Goal: Information Seeking & Learning: Find specific fact

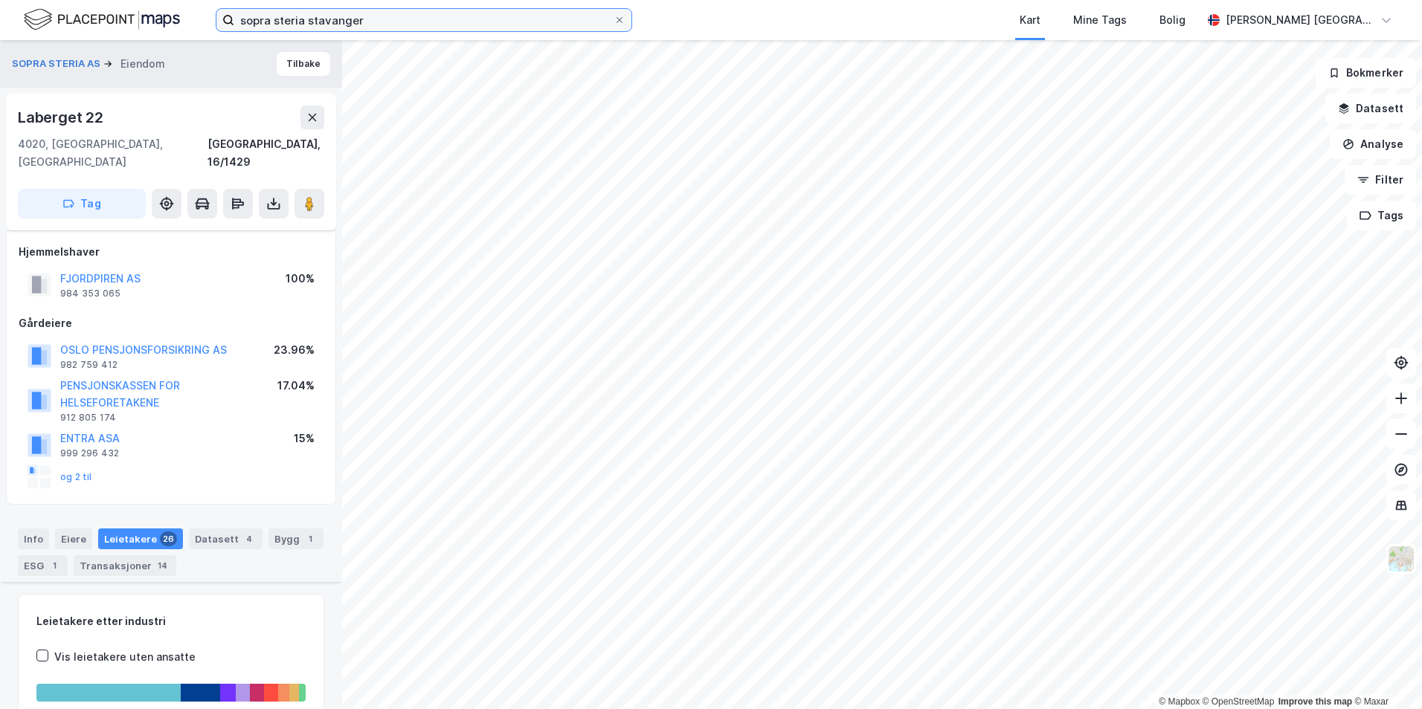
click at [434, 29] on input "sopra steria stavanger" at bounding box center [423, 20] width 379 height 22
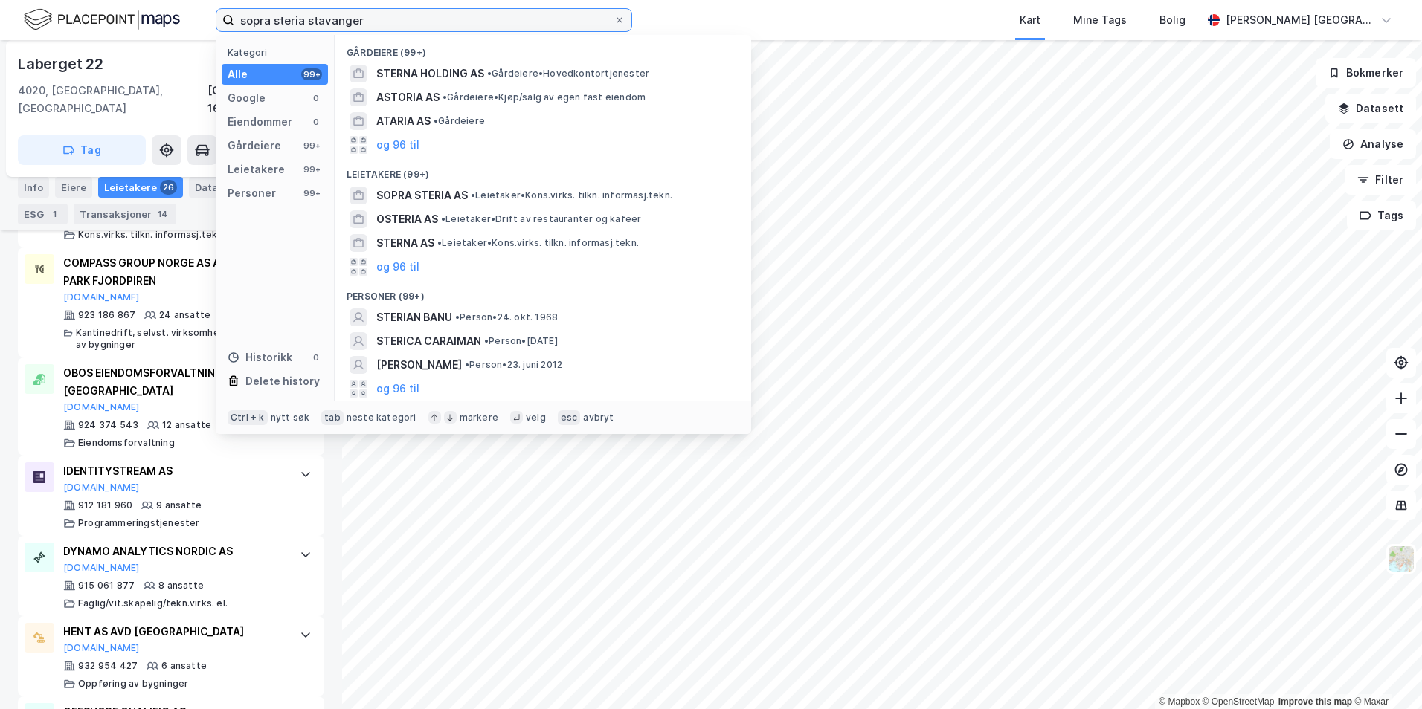
click at [434, 29] on input "sopra steria stavanger" at bounding box center [423, 20] width 379 height 22
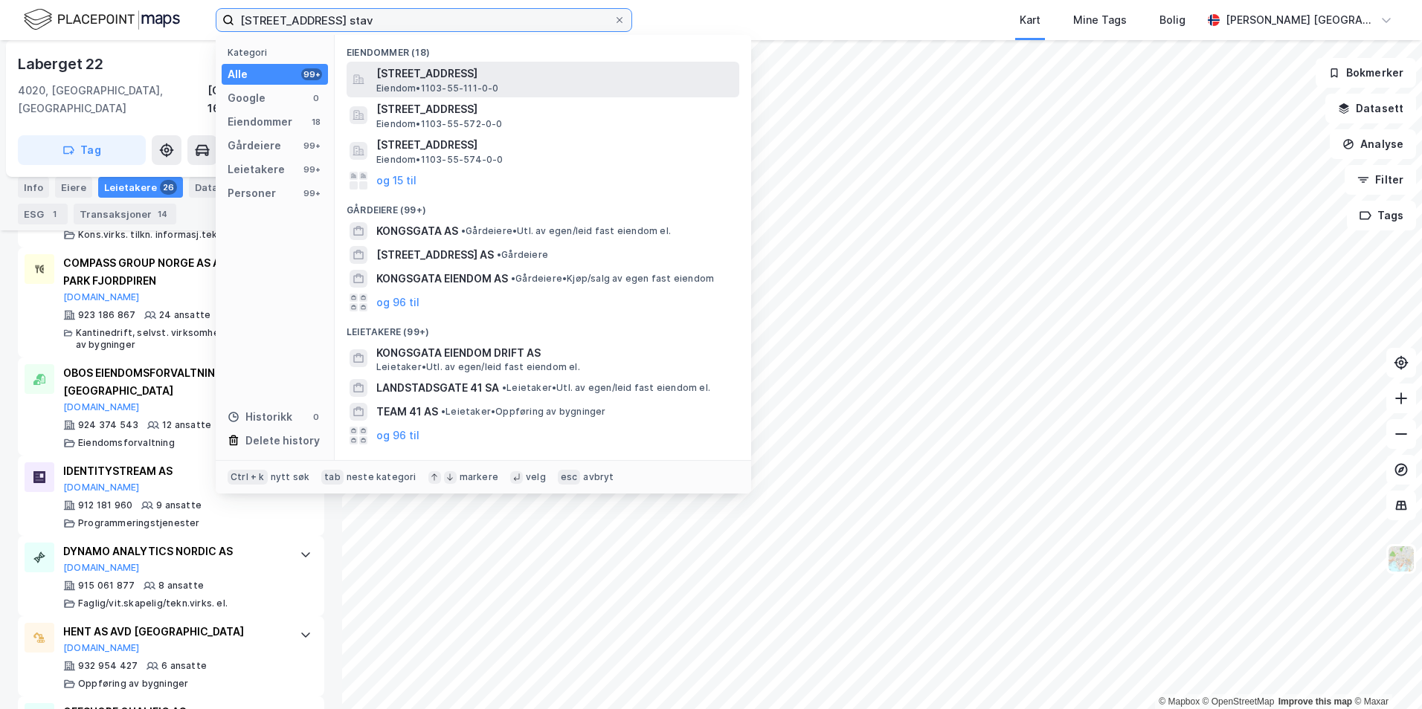
type input "[STREET_ADDRESS] stav"
click at [550, 87] on div "[STREET_ADDRESS] Eiendom • 1103-55-111-0-0" at bounding box center [556, 80] width 360 height 30
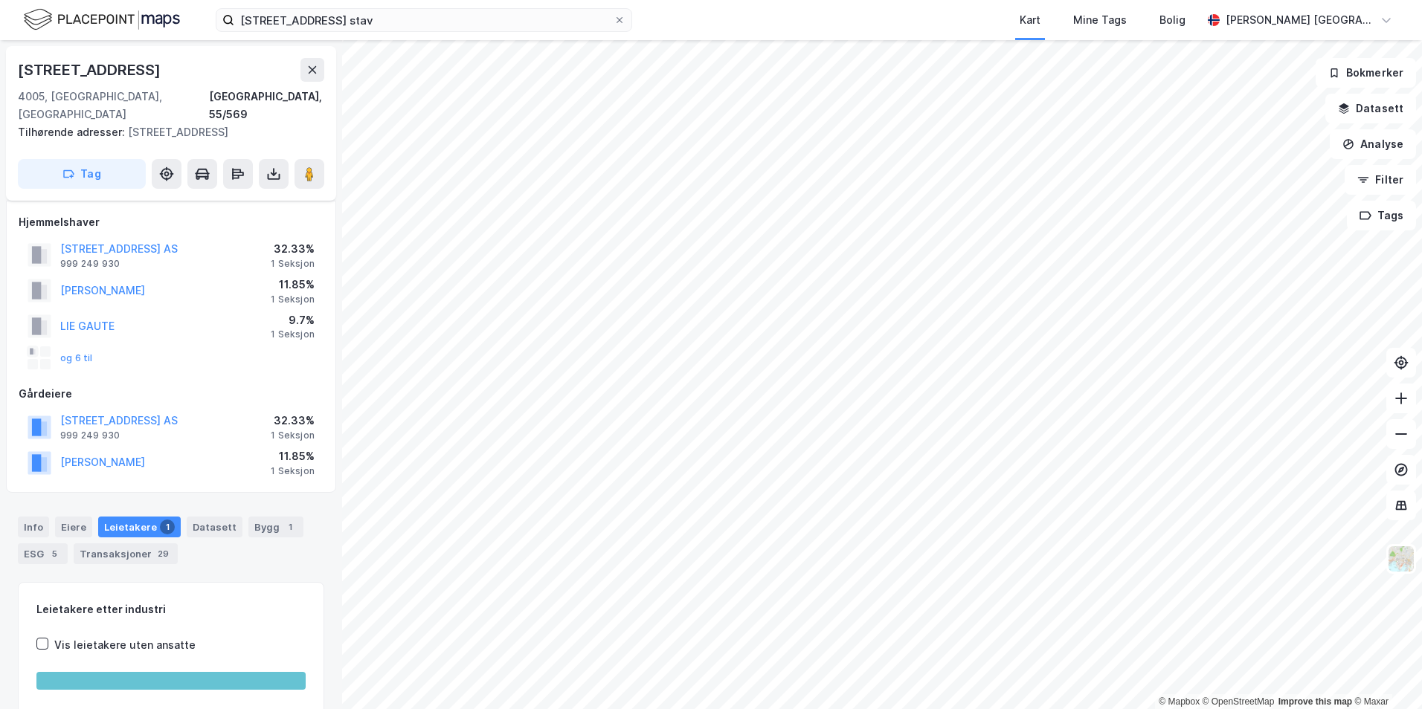
scroll to position [77, 0]
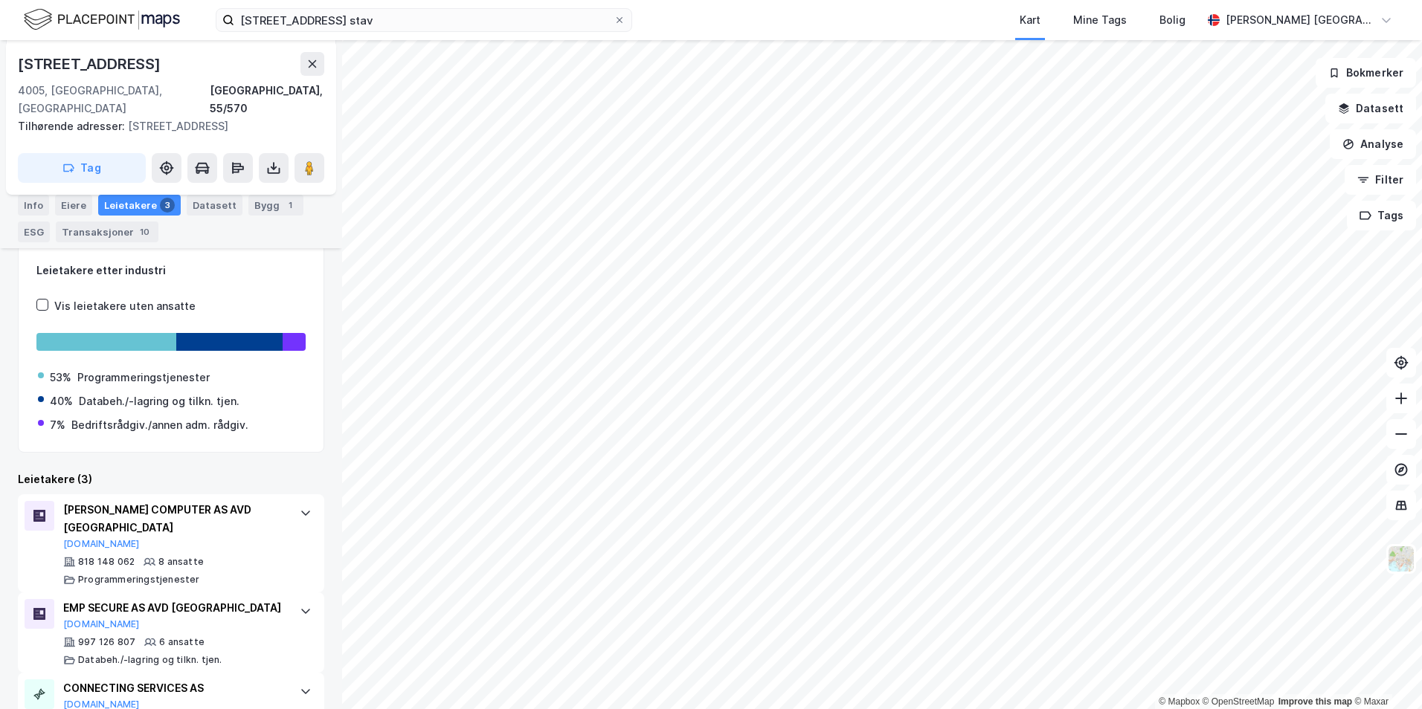
scroll to position [246, 0]
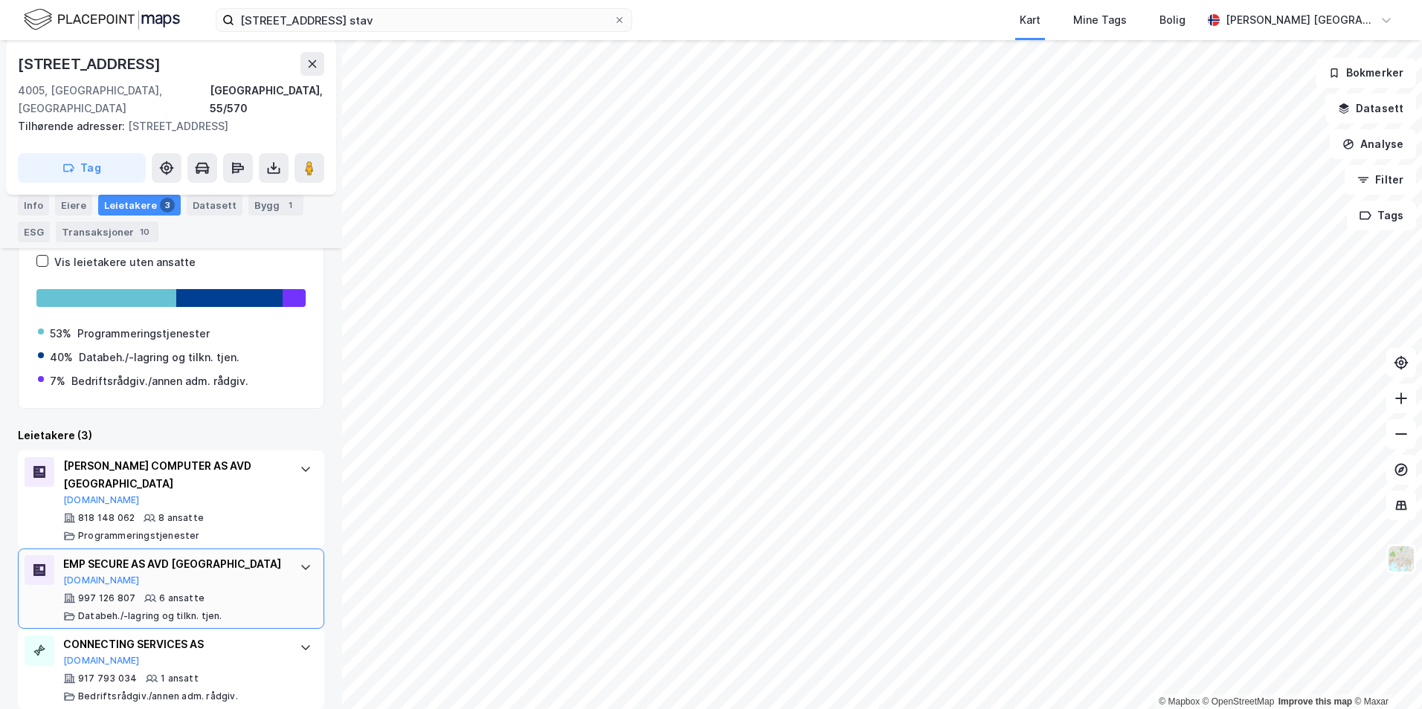
click at [263, 559] on div "EMP SECURE AS AVD STAVANGER [DOMAIN_NAME]" at bounding box center [174, 571] width 222 height 31
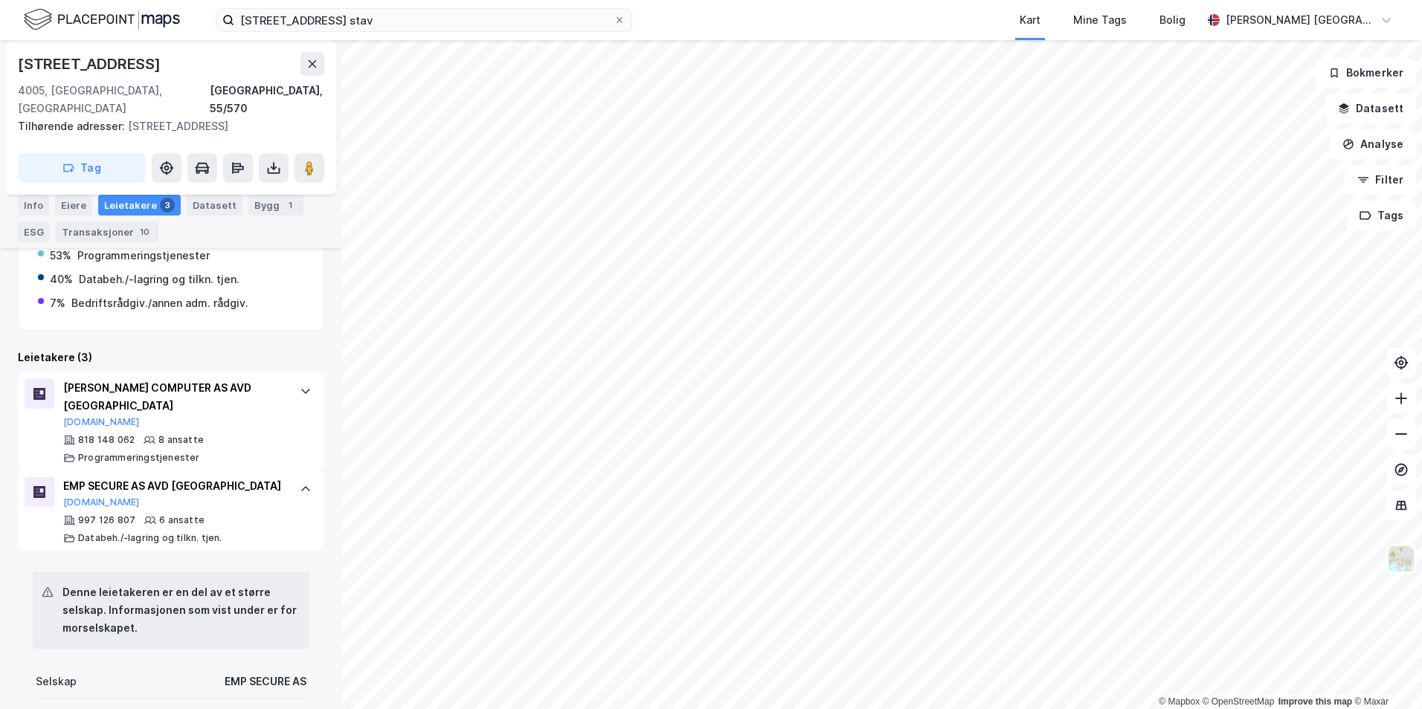
scroll to position [321, 0]
